Goal: Navigation & Orientation: Find specific page/section

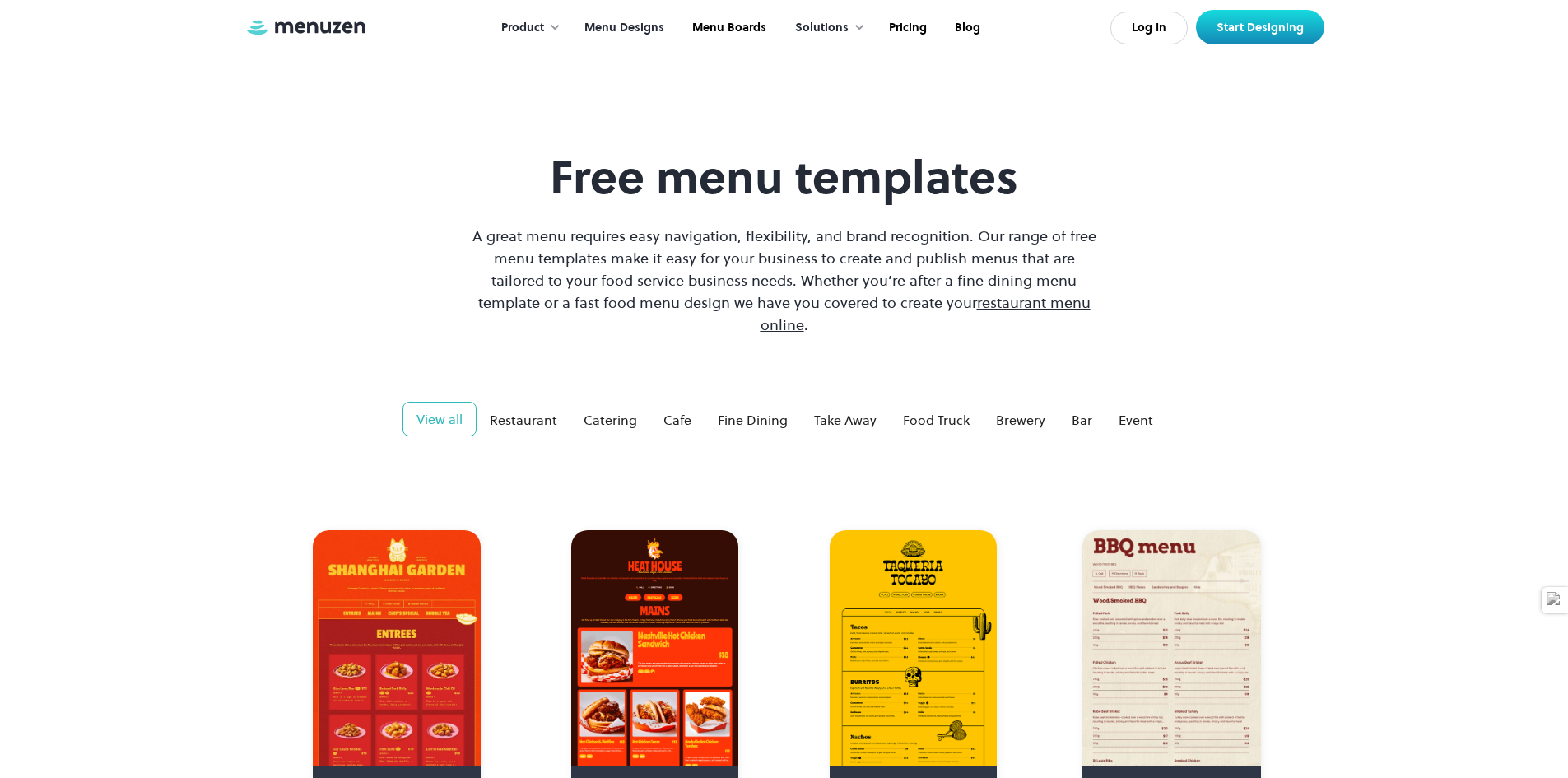
click at [629, 30] on link "Menu Designs" at bounding box center [623, 27] width 108 height 51
click at [544, 31] on div "Product" at bounding box center [523, 27] width 43 height 18
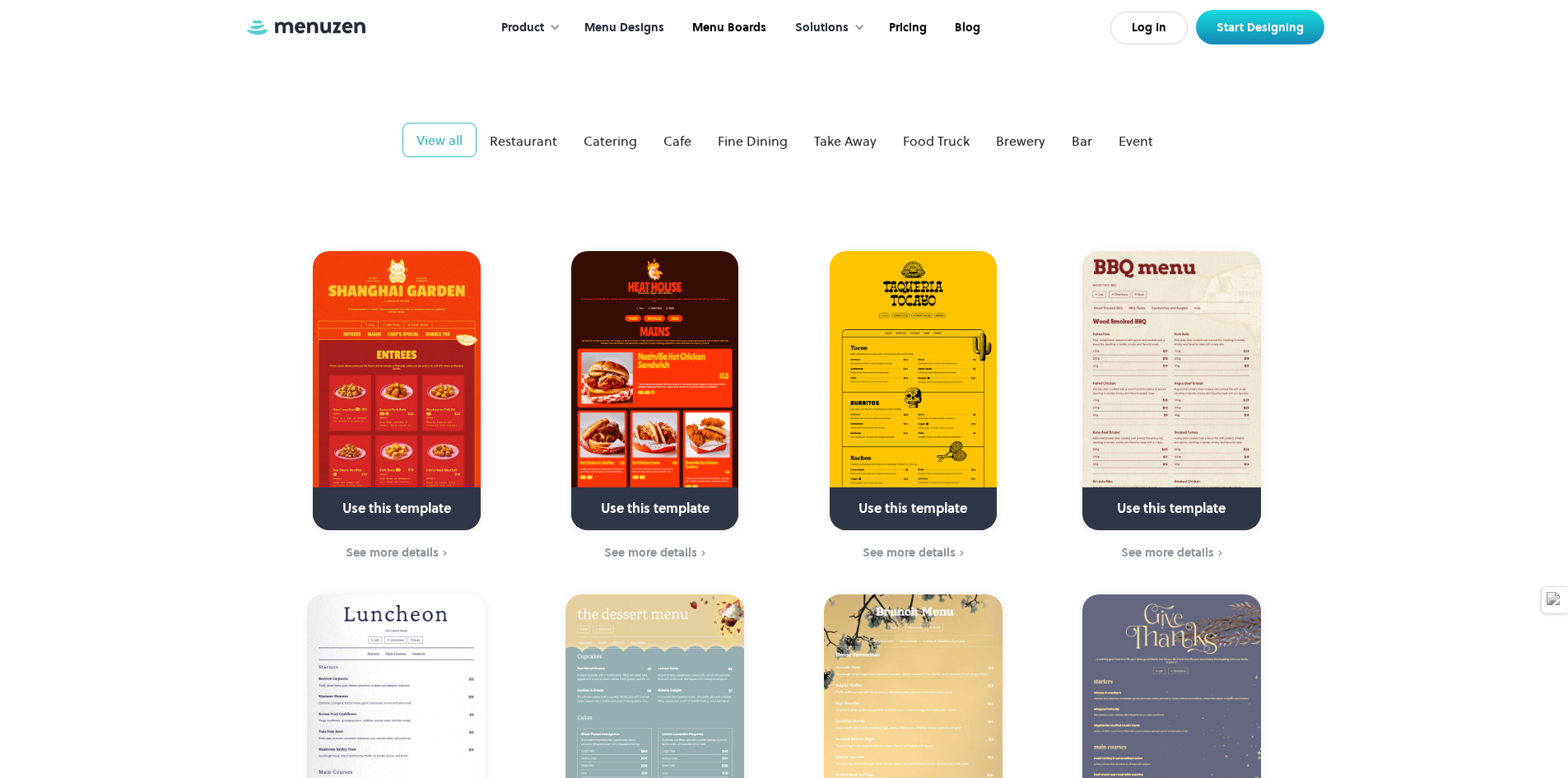
scroll to position [82, 0]
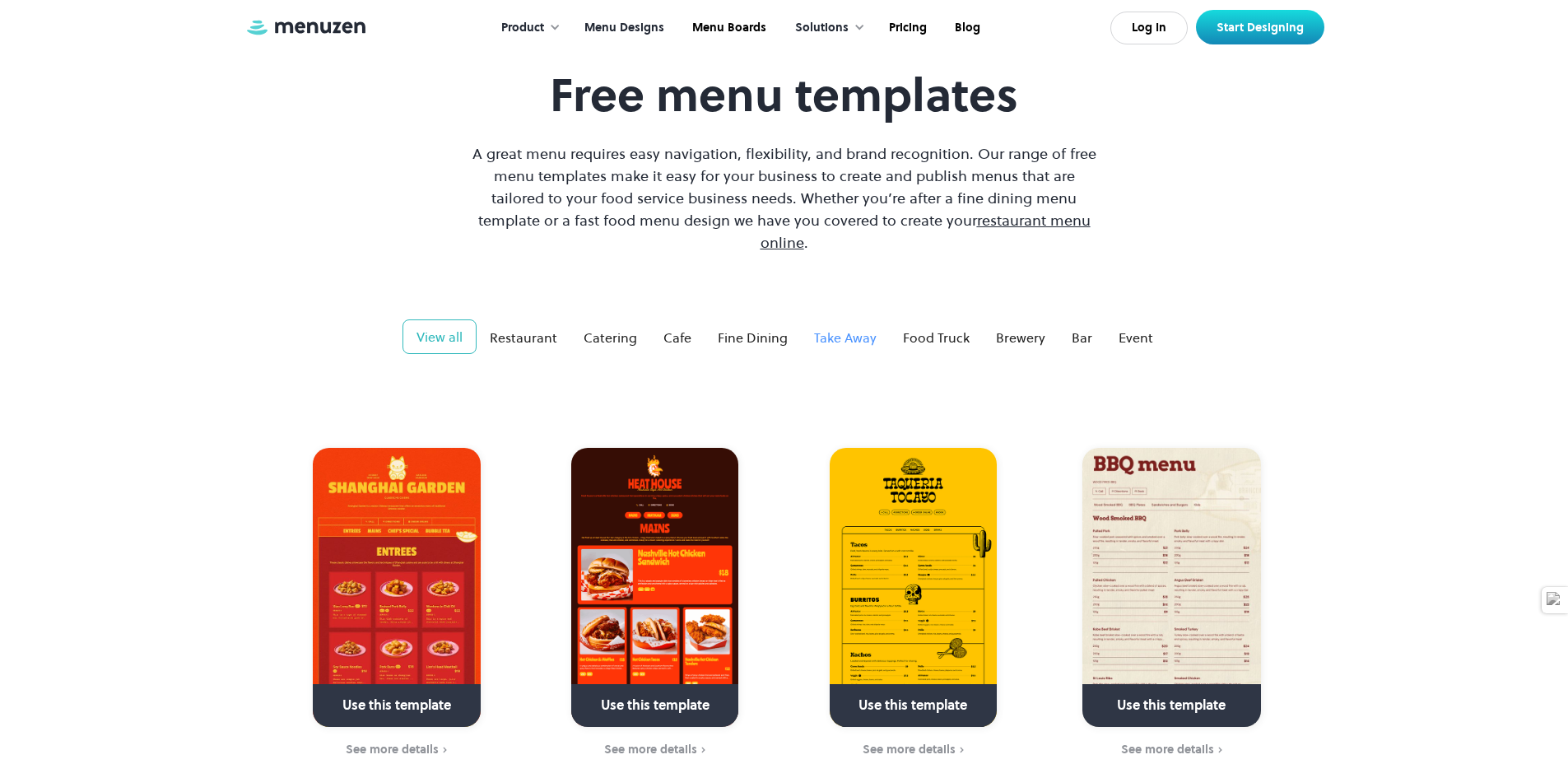
click at [865, 327] on div "Take Away" at bounding box center [845, 337] width 63 height 20
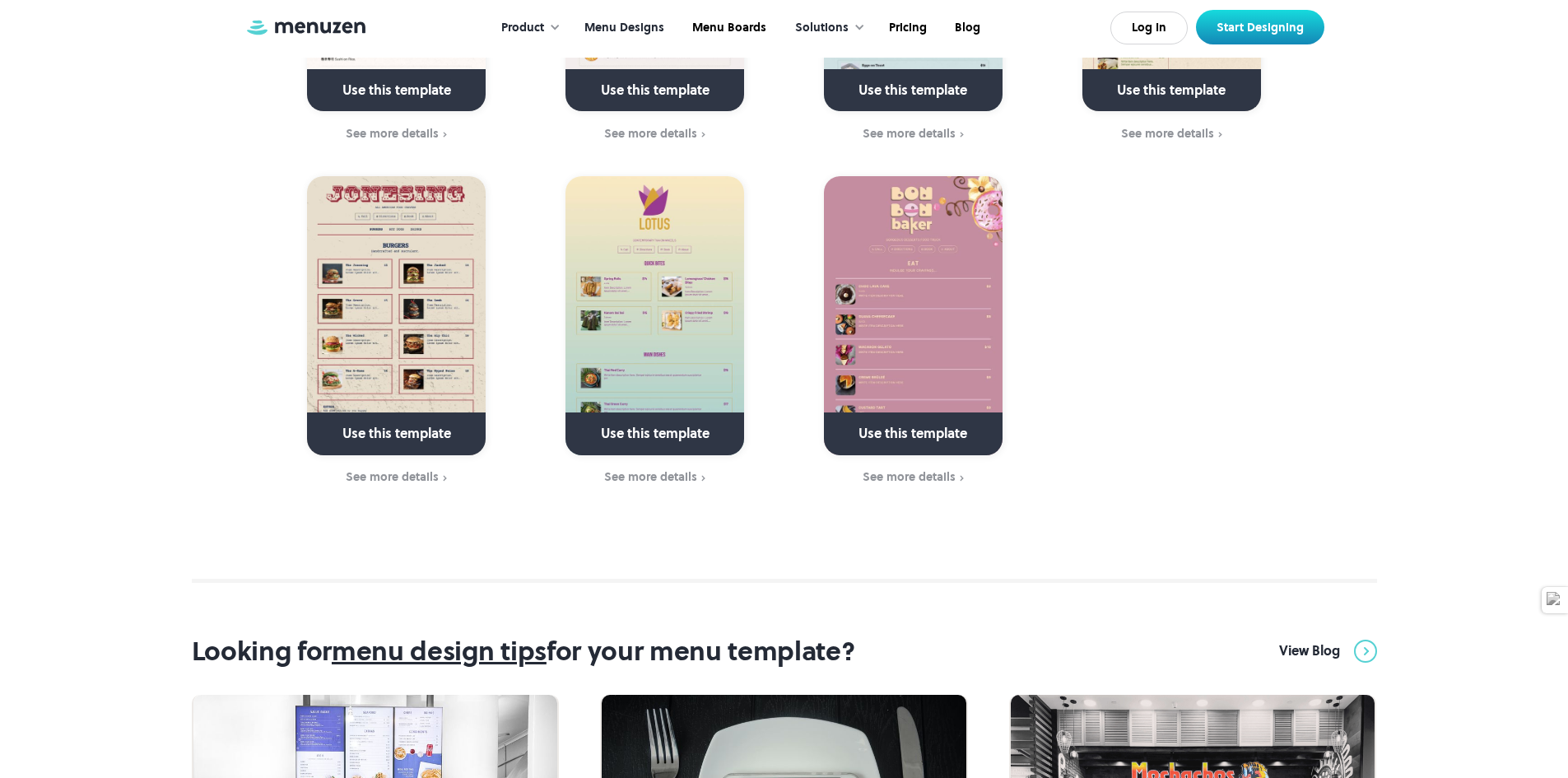
scroll to position [2222, 0]
